Goal: Use online tool/utility

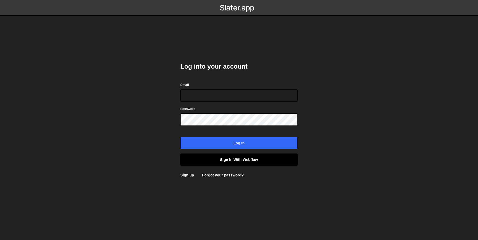
type input "[EMAIL_ADDRESS][DOMAIN_NAME]"
click at [215, 160] on link "Sign in with Webflow" at bounding box center [238, 159] width 117 height 12
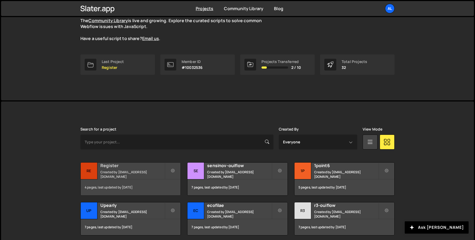
scroll to position [57, 0]
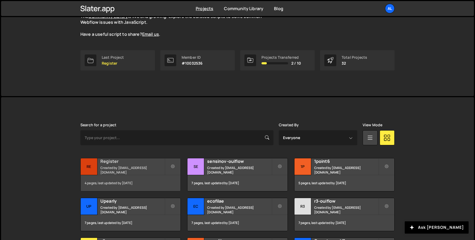
click at [92, 174] on div "Re" at bounding box center [89, 166] width 17 height 17
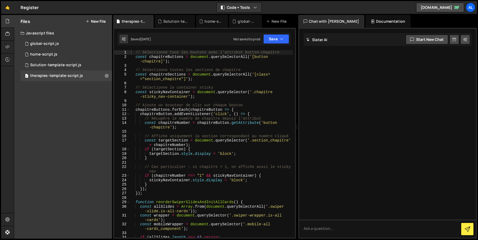
type textarea "const chapitreButtons = document.querySelectorAll('[button-chapitre]');"
click at [197, 63] on div "// Sélectionne tous les boutons avec l'attribut button-chapitre const chapitreB…" at bounding box center [211, 148] width 163 height 196
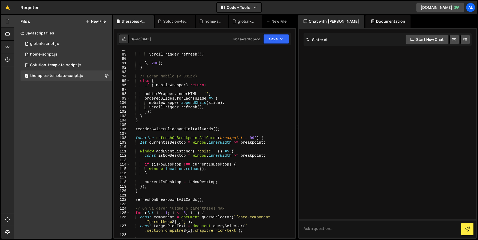
scroll to position [425, 0]
click at [46, 66] on div "Solution-template-script.js" at bounding box center [55, 65] width 51 height 5
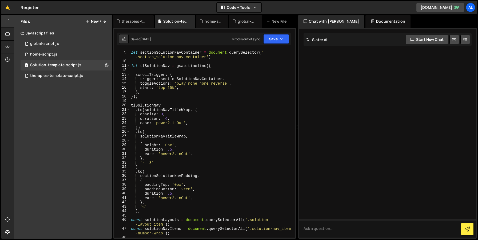
scroll to position [0, 0]
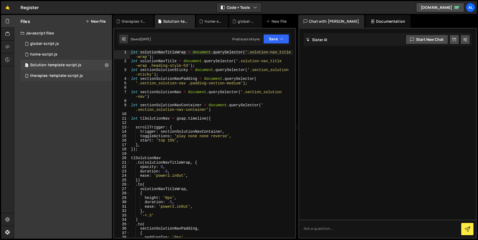
click at [55, 76] on div "therapies-template-script.js" at bounding box center [56, 75] width 53 height 5
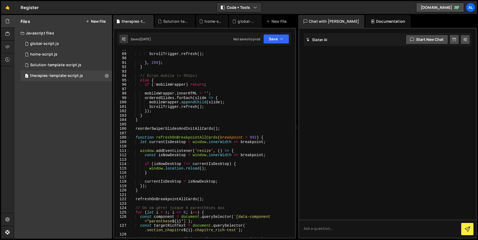
click at [253, 196] on div "ScrollTrigger . refresh ( ) ; } , 200 ) ; } // Écran mobile (< 992px) else { if…" at bounding box center [211, 147] width 163 height 200
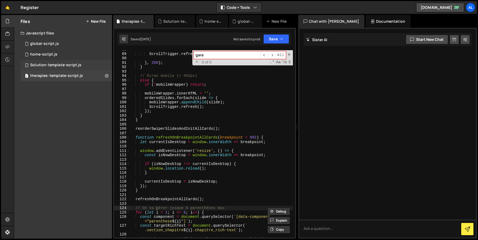
type input "gara"
click at [49, 67] on div "Solution-template-script.js" at bounding box center [55, 65] width 51 height 5
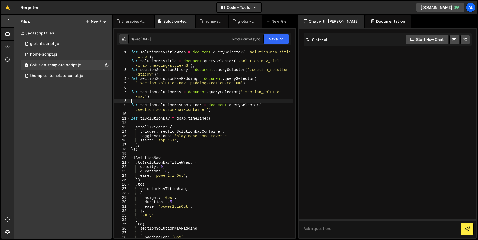
click at [223, 99] on div "let solutionNavTitleWrap = document . querySelector ( '.solution-nav_title -wra…" at bounding box center [211, 150] width 163 height 200
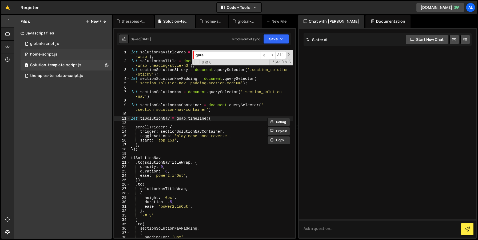
type input "gara"
click at [62, 56] on div "1 home-script.js 0" at bounding box center [66, 54] width 91 height 11
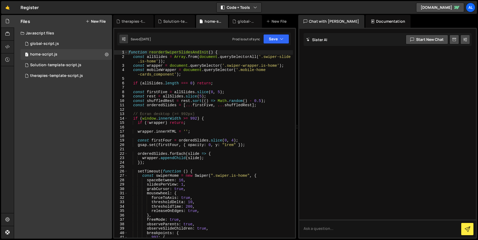
type textarea "wrapper.innerHTML = '';"
click at [233, 133] on div "function reorderSwiperSlidesAndInit ( ) { const allSlides = Array . from ( docu…" at bounding box center [209, 148] width 165 height 196
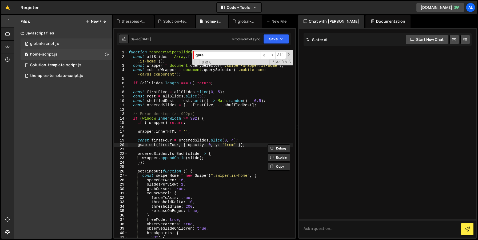
type input "gara"
click at [71, 43] on div "1 global-script.js 0" at bounding box center [66, 43] width 91 height 11
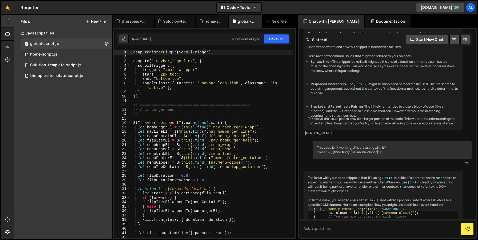
scroll to position [189, 0]
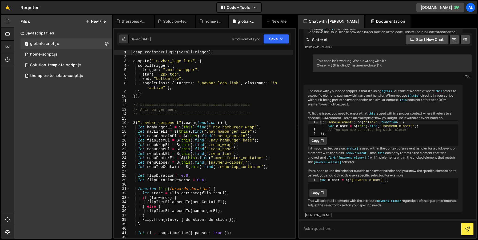
type textarea "});"
click at [221, 94] on div "gsap . registerPlugin ( ScrollTrigger ) ; gsap . to ( ".navbar_logo-link" , { s…" at bounding box center [211, 148] width 163 height 196
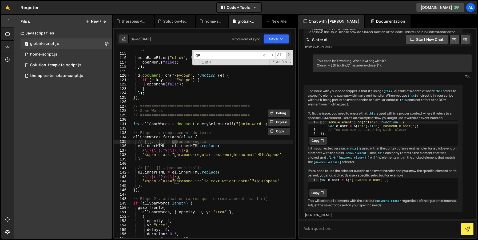
scroll to position [504, 0]
type input "gara"
click at [184, 162] on div "}) ; menuBaseEl . on ( "click" , function ( ) { openMenu ( false ) ; }) ; $ ( d…" at bounding box center [211, 145] width 163 height 196
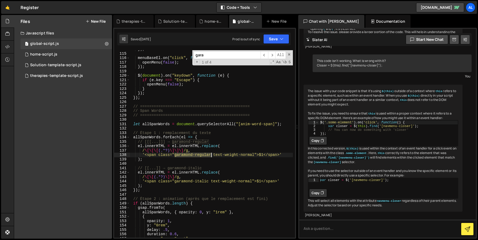
drag, startPoint x: 175, startPoint y: 155, endPoint x: 210, endPoint y: 155, distance: 35.7
click at [210, 155] on div "}) ; menuBaseEl . on ( "click" , function ( ) { openMenu ( false ) ; }) ; $ ( d…" at bounding box center [211, 145] width 163 height 196
type textarea "'<span class="garamond-regular text-weight-normal">$1</span>'"
click at [199, 164] on div "}) ; menuBaseEl . on ( "click" , function ( ) { openMenu ( false ) ; }) ; $ ( d…" at bounding box center [211, 145] width 163 height 196
